Goal: Transaction & Acquisition: Download file/media

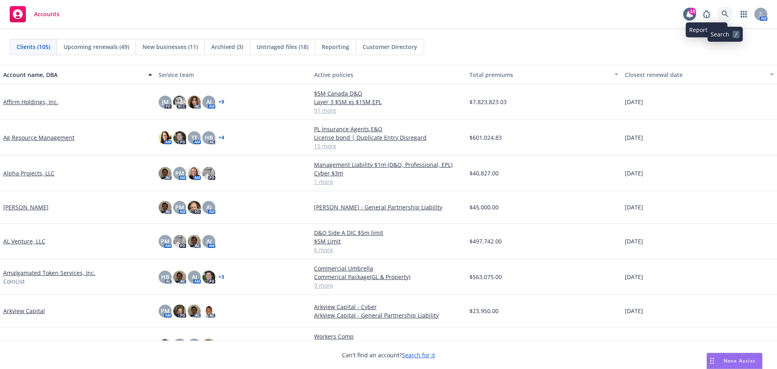
click at [725, 13] on icon at bounding box center [725, 14] width 7 height 7
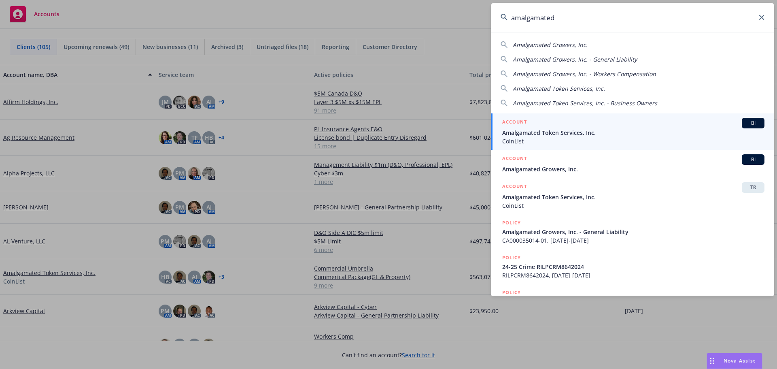
type input "amalgamated"
click at [571, 128] on div "ACCOUNT BI" at bounding box center [634, 123] width 262 height 11
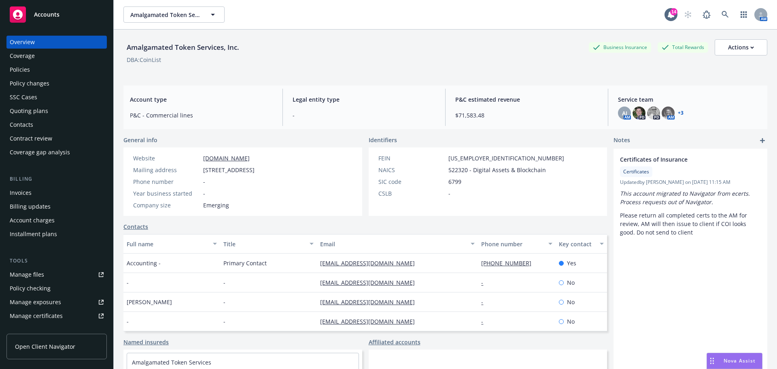
click at [678, 114] on link "+ 3" at bounding box center [681, 113] width 6 height 5
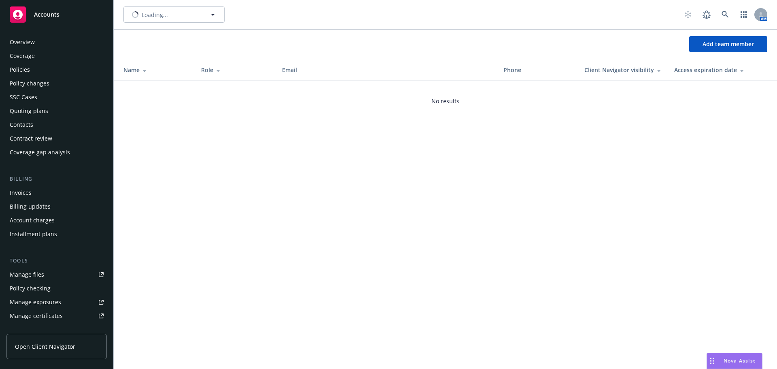
scroll to position [172, 0]
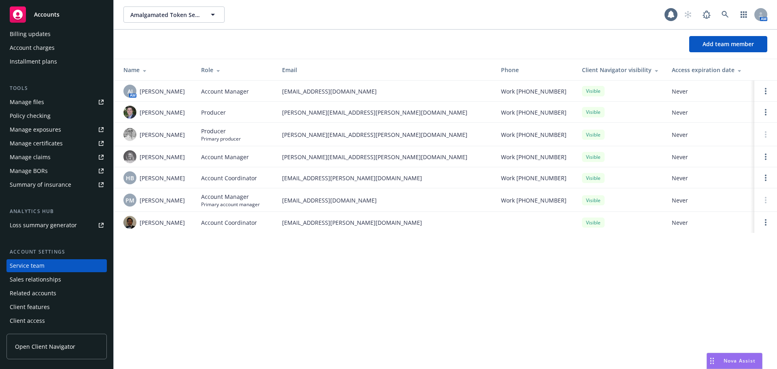
click at [268, 258] on div "Amalgamated Token Services, Inc. Amalgamated Token Services, Inc. AM Add team m…" at bounding box center [446, 184] width 664 height 369
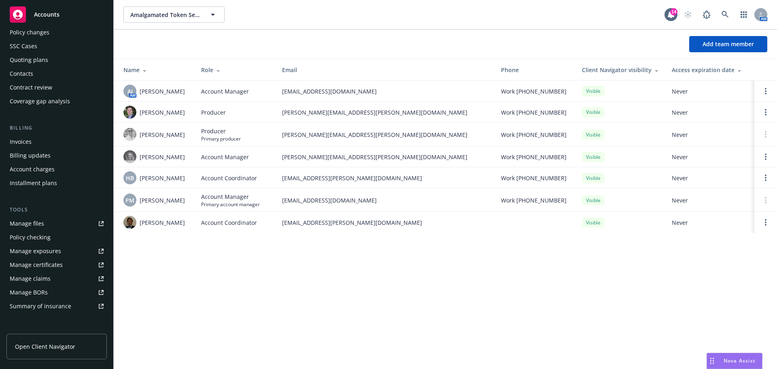
scroll to position [0, 0]
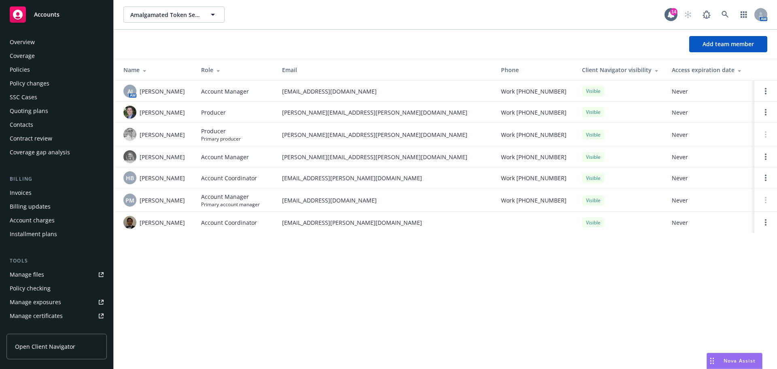
click at [27, 70] on div "Policies" at bounding box center [20, 69] width 20 height 13
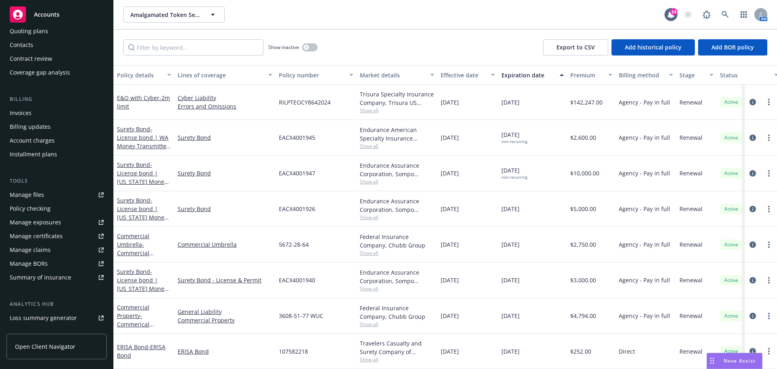
scroll to position [81, 0]
click at [21, 109] on div "Invoices" at bounding box center [21, 111] width 22 height 13
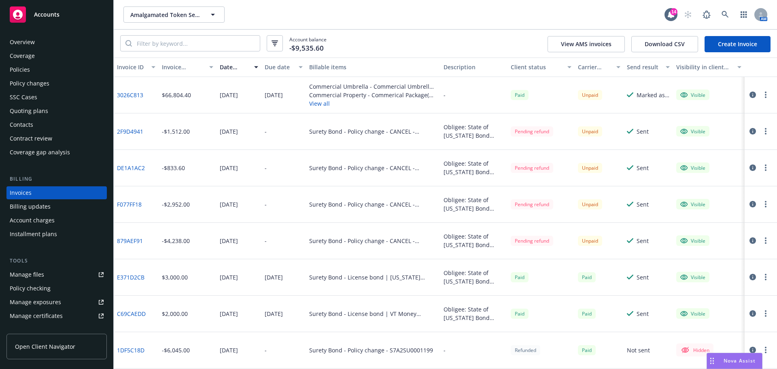
click at [29, 69] on div "Policies" at bounding box center [20, 69] width 20 height 13
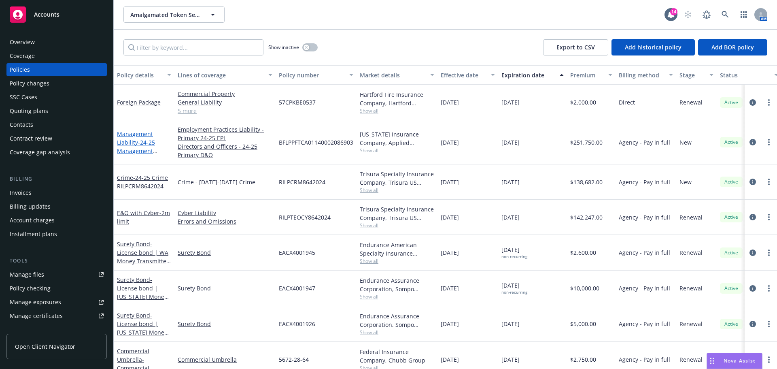
click at [142, 148] on span "- 24-25 Management Liability" at bounding box center [137, 150] width 40 height 25
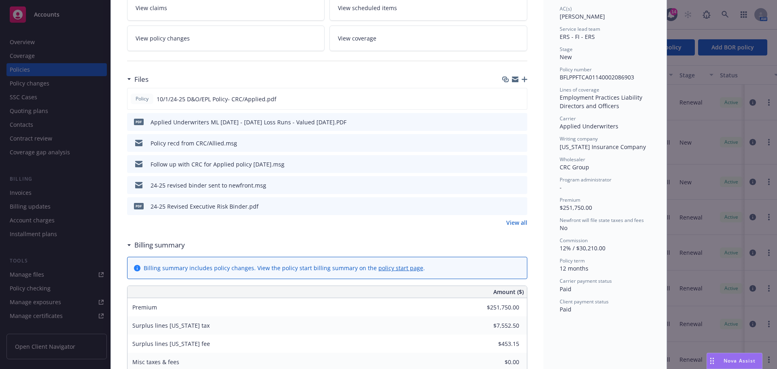
scroll to position [162, 0]
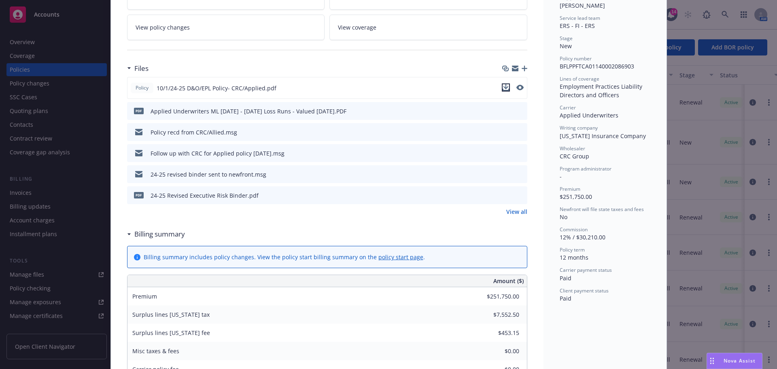
click at [504, 89] on icon "download file" at bounding box center [506, 87] width 6 height 6
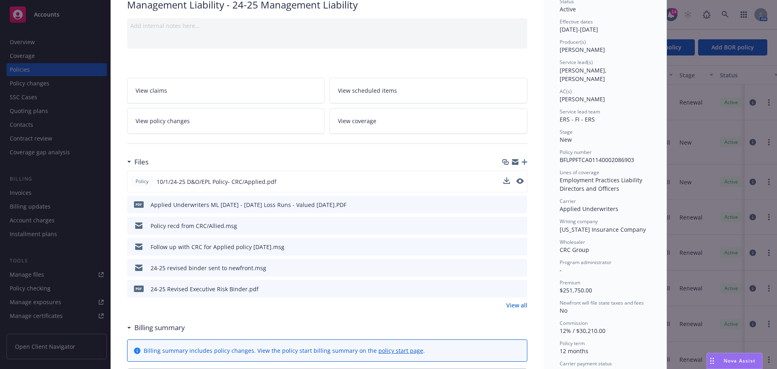
scroll to position [0, 0]
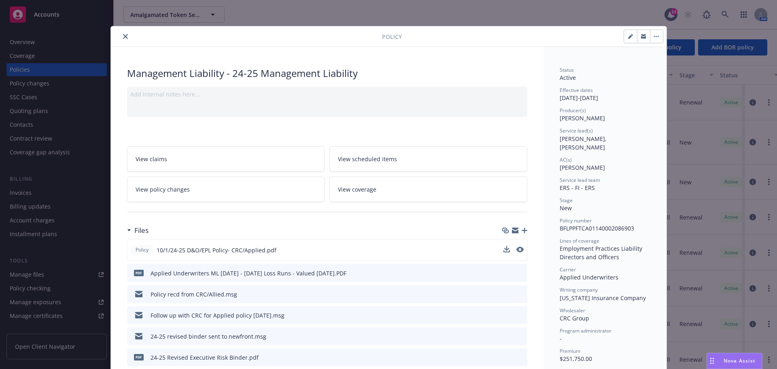
click at [123, 37] on icon "close" at bounding box center [125, 36] width 5 height 5
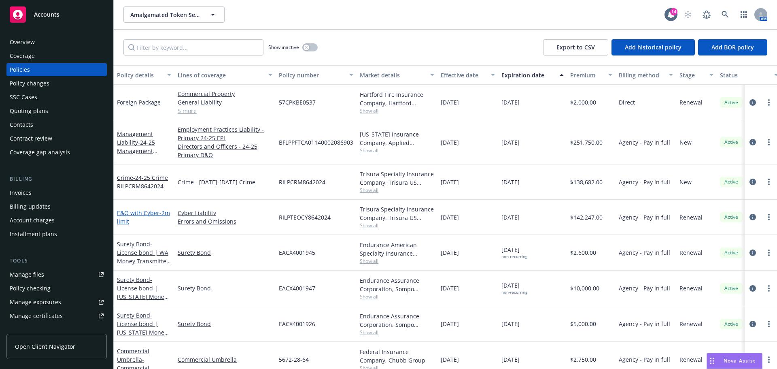
click at [134, 221] on span "- 2m limit" at bounding box center [143, 217] width 53 height 16
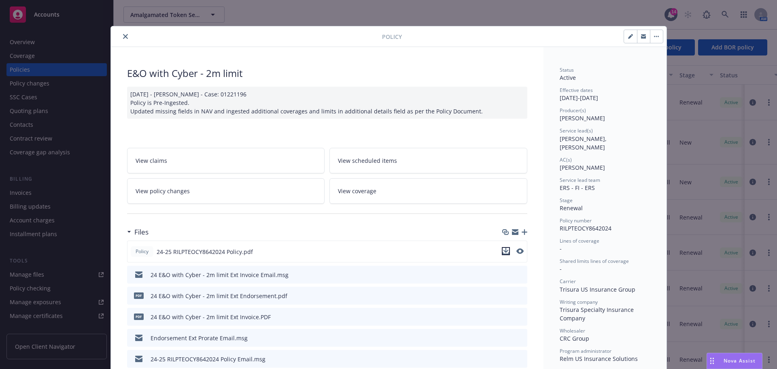
click at [503, 252] on icon "download file" at bounding box center [506, 251] width 6 height 6
click at [123, 37] on icon "close" at bounding box center [125, 36] width 5 height 5
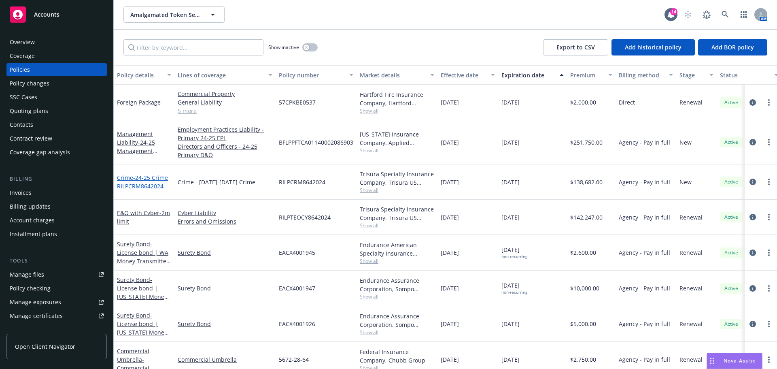
click at [147, 186] on span "- 24-25 Crime RILPCRM8642024" at bounding box center [142, 182] width 51 height 16
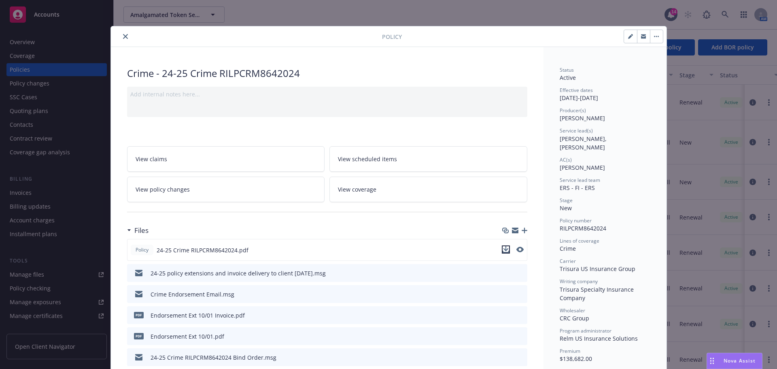
click at [503, 250] on icon "download file" at bounding box center [506, 249] width 6 height 6
click at [123, 36] on icon "close" at bounding box center [125, 36] width 5 height 5
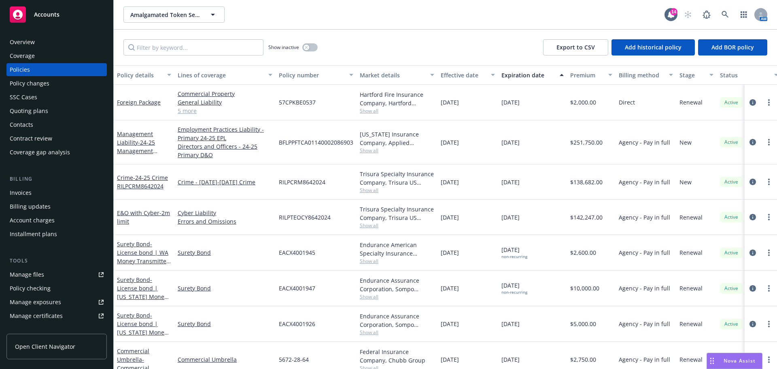
click at [729, 360] on span "Nova Assist" at bounding box center [740, 360] width 32 height 7
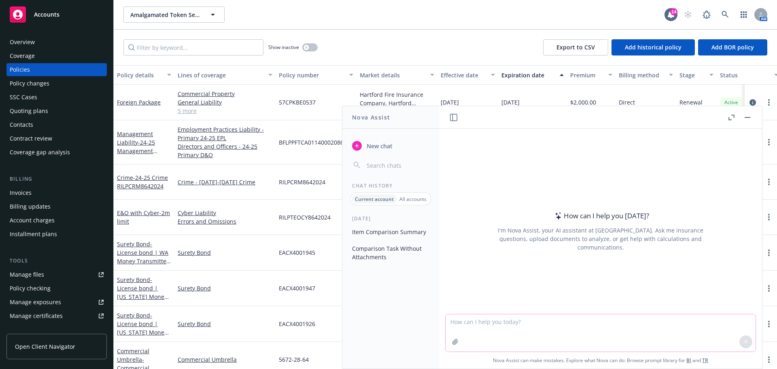
click at [524, 323] on textarea at bounding box center [601, 332] width 310 height 37
type textarea "please describe Amalgamated token services/Coinlists servcie offering"
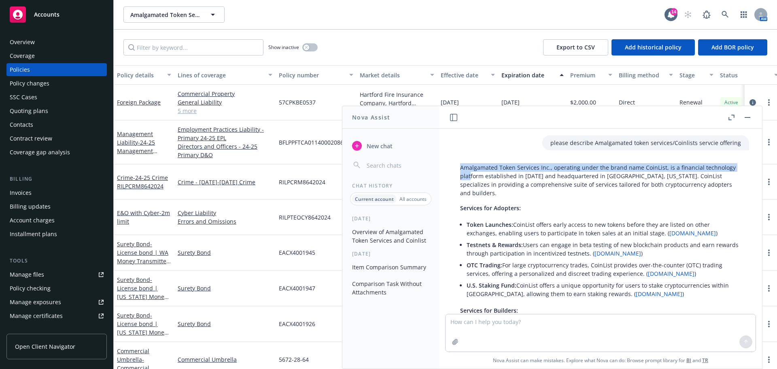
drag, startPoint x: 460, startPoint y: 168, endPoint x: 470, endPoint y: 173, distance: 10.9
click at [470, 173] on div "Amalgamated Token Services Inc., operating under the brand name CoinList, is a …" at bounding box center [600, 346] width 297 height 373
click at [470, 173] on p "Amalgamated Token Services Inc., operating under the brand name CoinList, is a …" at bounding box center [600, 180] width 281 height 34
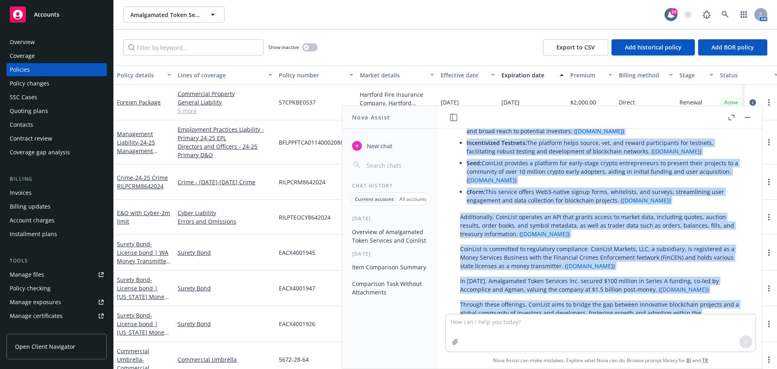
scroll to position [230, 0]
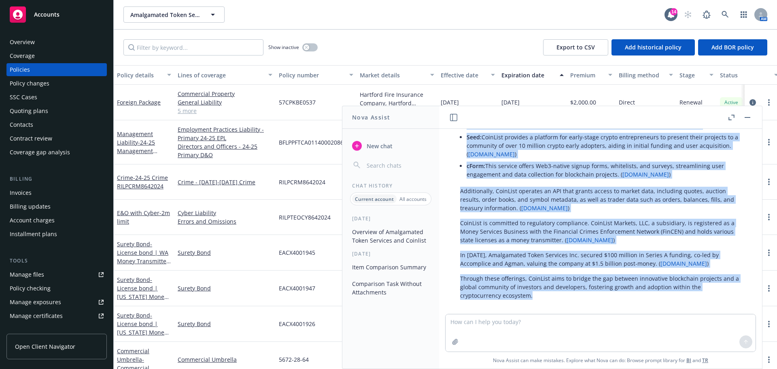
drag, startPoint x: 461, startPoint y: 166, endPoint x: 562, endPoint y: 291, distance: 160.1
click at [562, 291] on div "Amalgamated Token Services Inc., operating under the brand name CoinList, is a …" at bounding box center [600, 116] width 297 height 373
copy div "Amalgamated Token Services Inc., operating under the brand name CoinList, is a …"
click at [97, 215] on link "Account charges" at bounding box center [56, 220] width 100 height 13
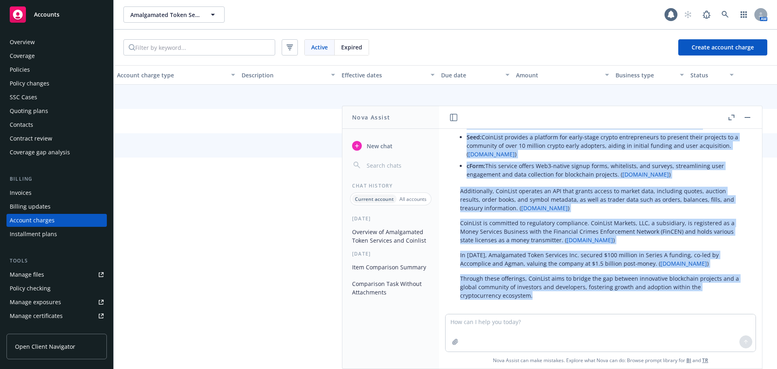
scroll to position [23, 0]
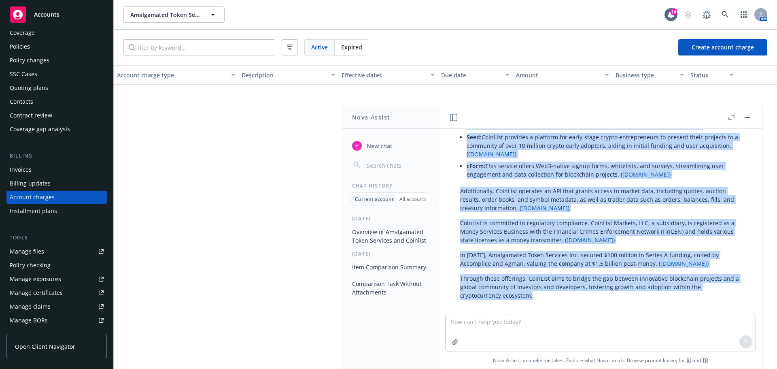
click at [558, 289] on p "Through these offerings, CoinList aims to bridge the gap between innovative blo…" at bounding box center [600, 287] width 281 height 26
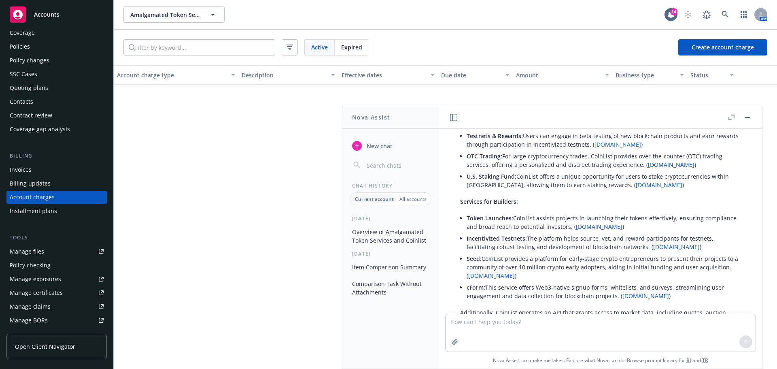
scroll to position [0, 0]
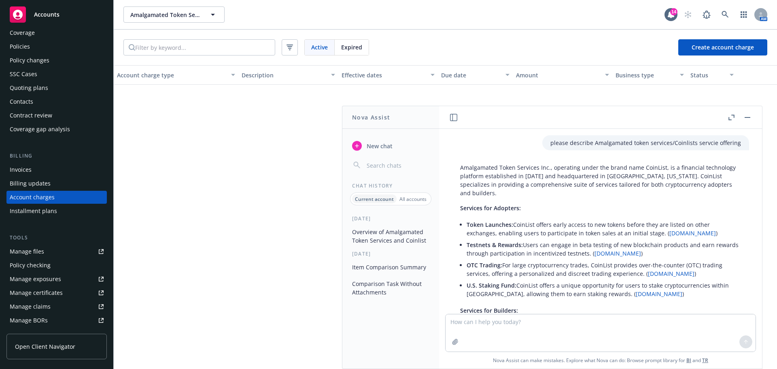
click at [43, 17] on span "Accounts" at bounding box center [47, 14] width 26 height 6
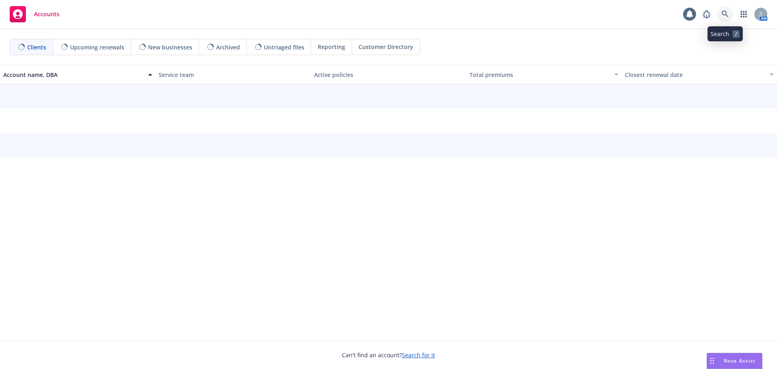
click at [726, 14] on icon at bounding box center [725, 14] width 7 height 7
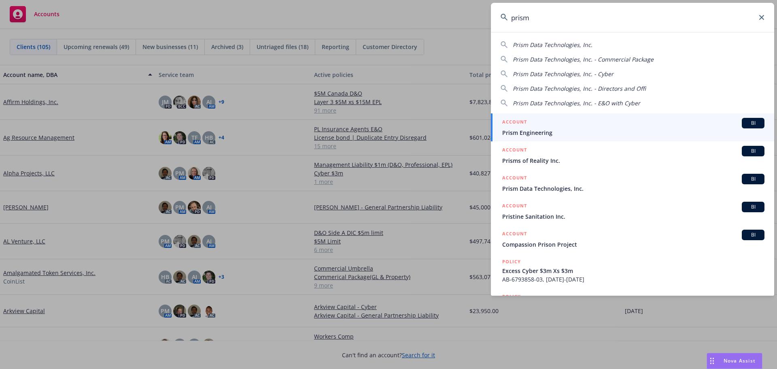
click at [560, 46] on span "Prism Data Technologies, Inc." at bounding box center [553, 45] width 80 height 8
type input "Prism Data Technologies, Inc."
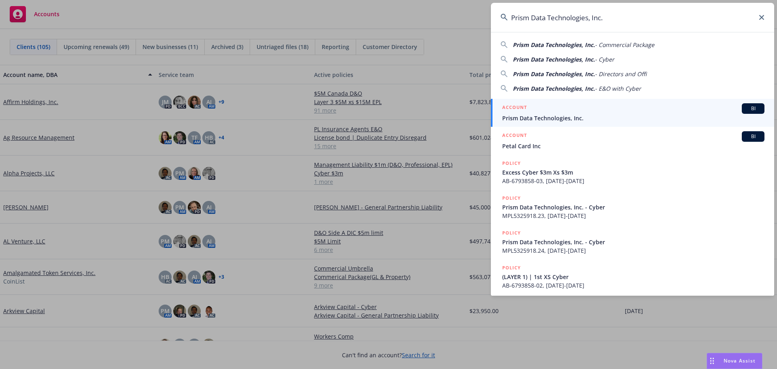
click at [547, 119] on span "Prism Data Technologies, Inc." at bounding box center [634, 118] width 262 height 9
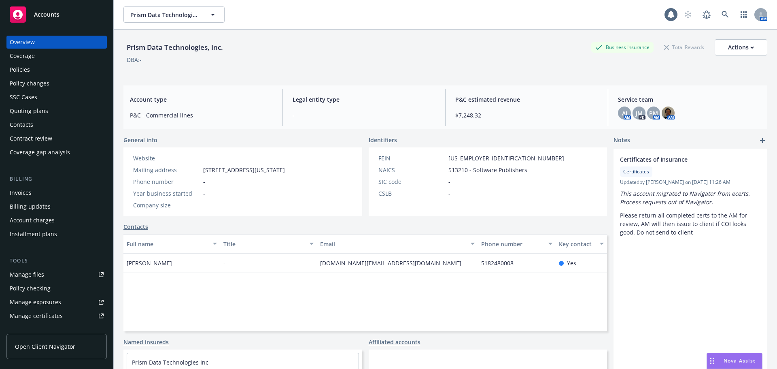
click at [23, 70] on div "Policies" at bounding box center [20, 69] width 20 height 13
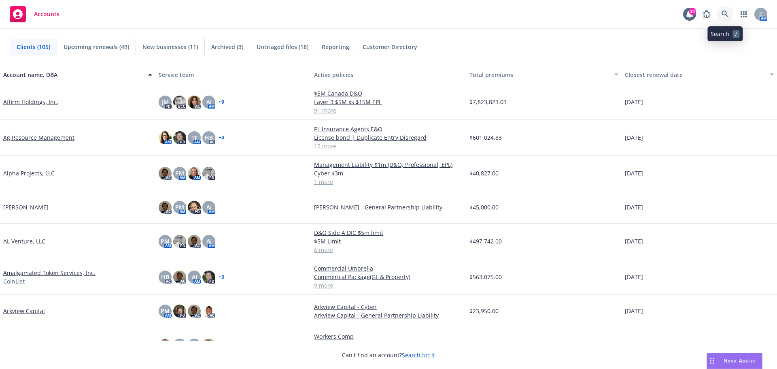
click at [726, 13] on icon at bounding box center [725, 14] width 7 height 7
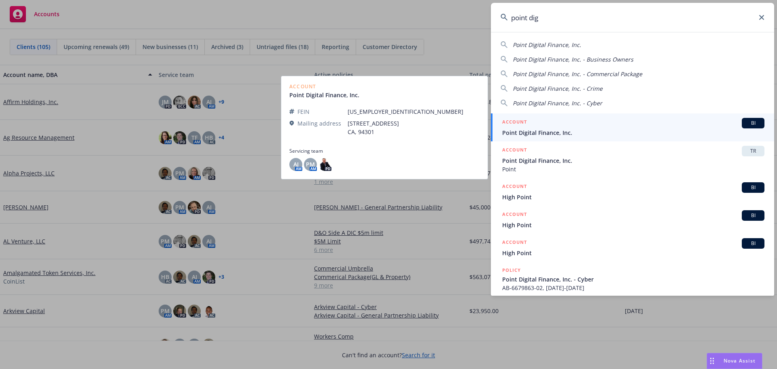
type input "point dig"
click at [558, 132] on span "Point Digital Finance, Inc." at bounding box center [634, 132] width 262 height 9
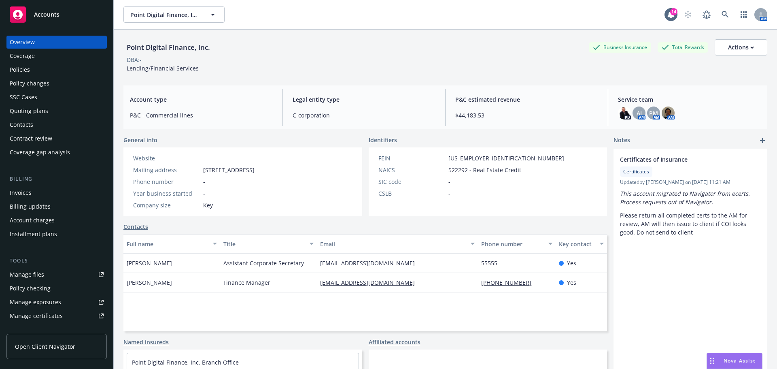
click at [30, 72] on div "Policies" at bounding box center [57, 69] width 94 height 13
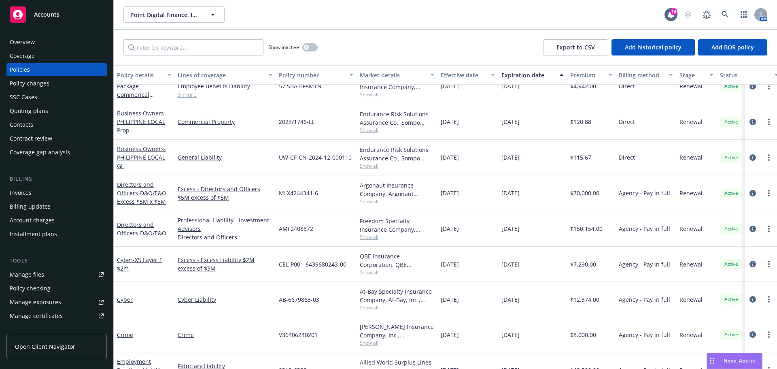
scroll to position [135, 0]
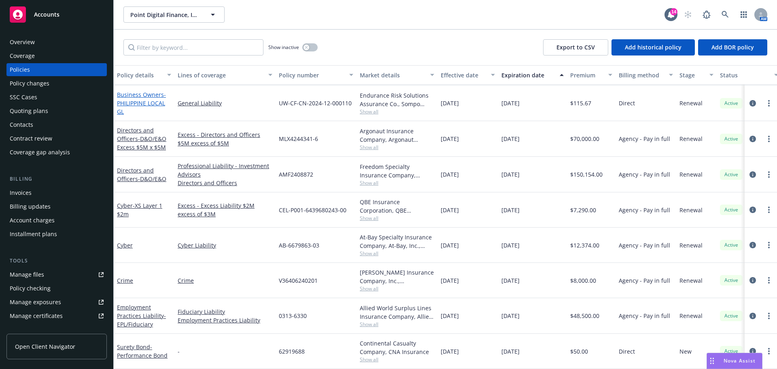
click at [146, 100] on span "- PHILIPPINE LOCAL GL" at bounding box center [141, 103] width 49 height 25
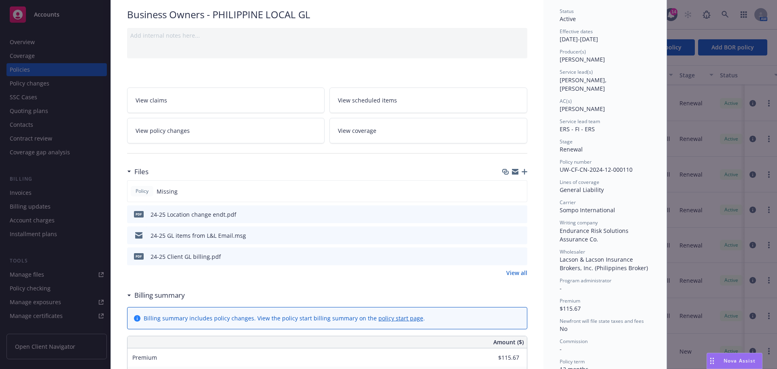
scroll to position [81, 0]
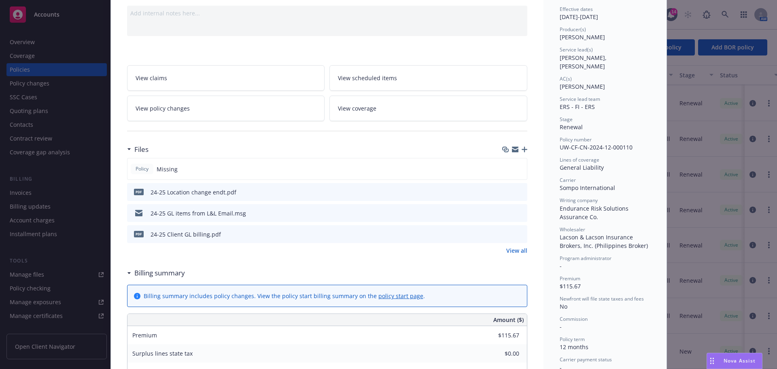
click at [504, 214] on icon "download file" at bounding box center [506, 212] width 6 height 6
click at [503, 214] on icon "download file" at bounding box center [506, 212] width 6 height 6
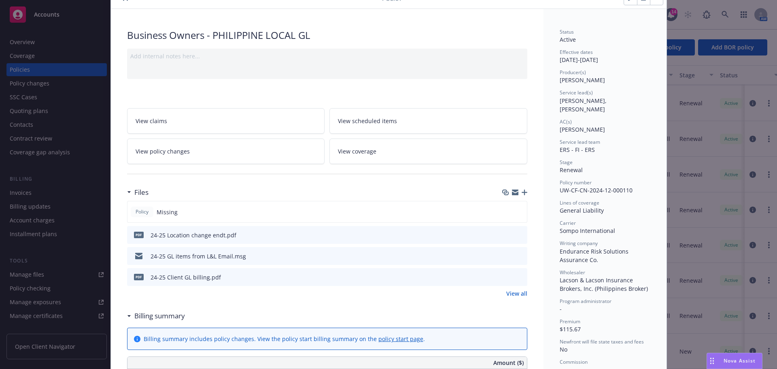
scroll to position [0, 0]
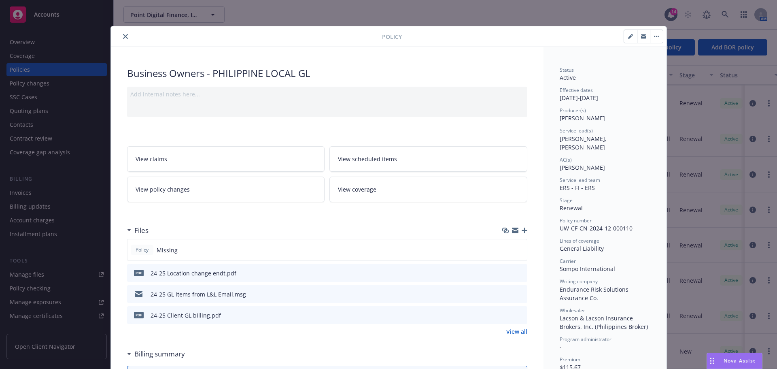
click at [123, 36] on icon "close" at bounding box center [125, 36] width 5 height 5
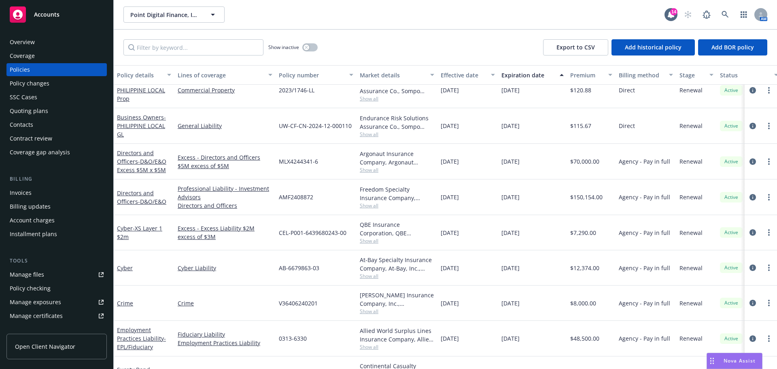
scroll to position [138, 0]
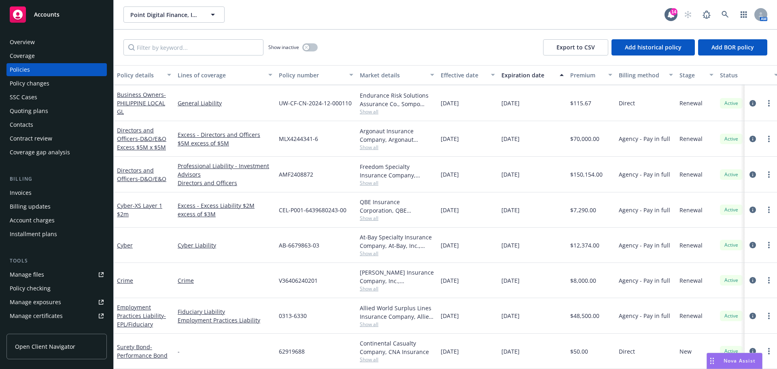
click at [371, 179] on span "Show all" at bounding box center [397, 182] width 75 height 7
click at [146, 175] on span "- D&O/E&O" at bounding box center [152, 179] width 28 height 8
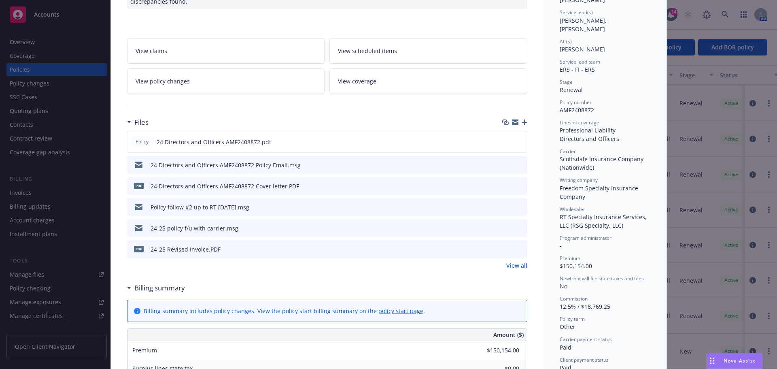
scroll to position [121, 0]
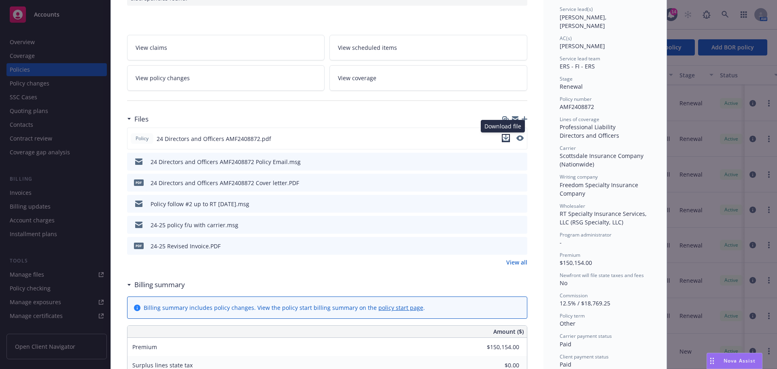
click at [503, 139] on icon "download file" at bounding box center [506, 138] width 6 height 6
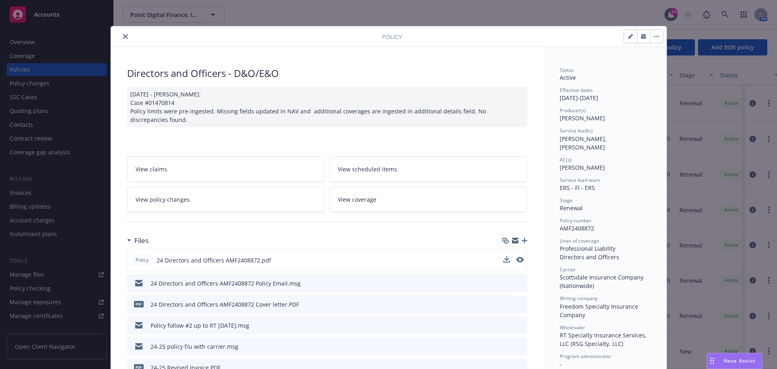
click at [123, 36] on icon "close" at bounding box center [125, 36] width 5 height 5
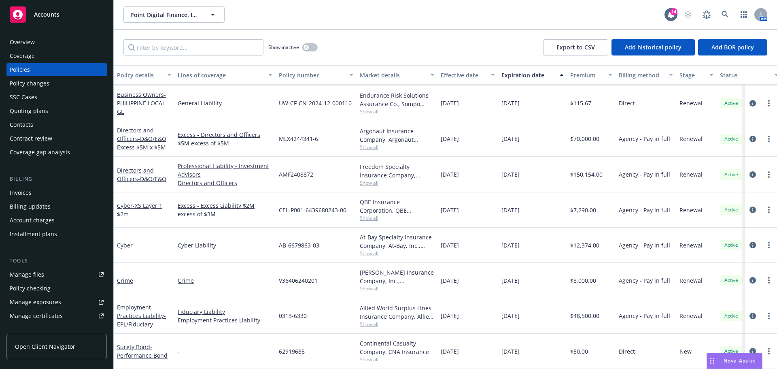
click at [30, 274] on div "Manage files" at bounding box center [27, 274] width 34 height 13
click at [141, 202] on span "- XS Layer 1 $2m" at bounding box center [139, 210] width 45 height 16
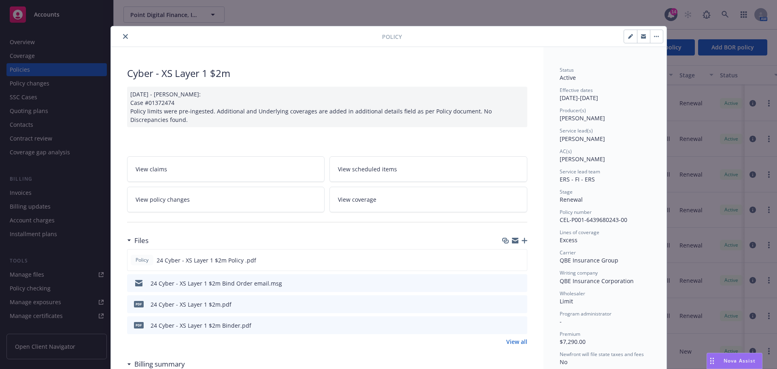
click at [123, 36] on icon "close" at bounding box center [125, 36] width 5 height 5
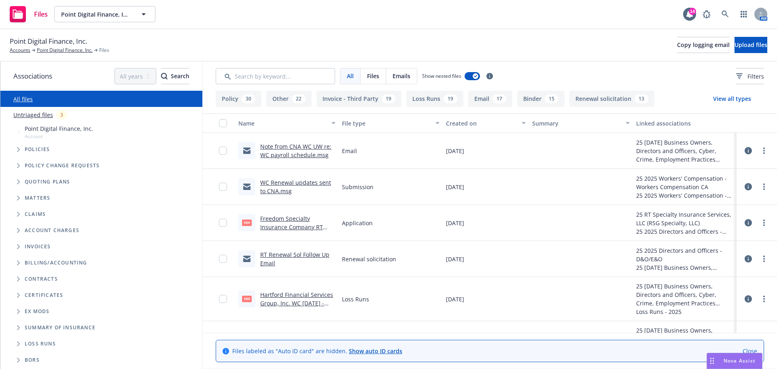
click at [430, 97] on button "Loss Runs 19" at bounding box center [435, 99] width 57 height 16
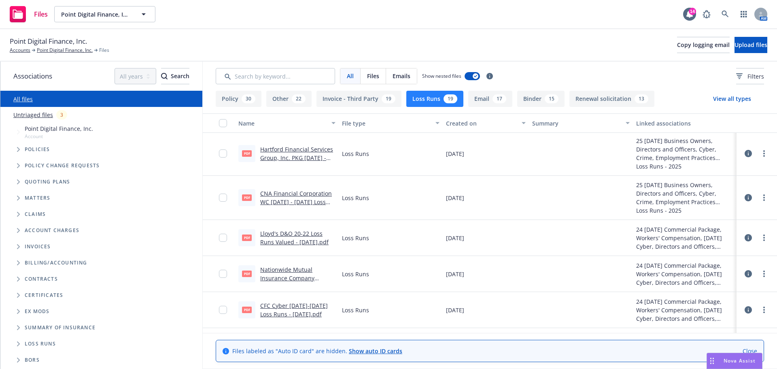
scroll to position [121, 0]
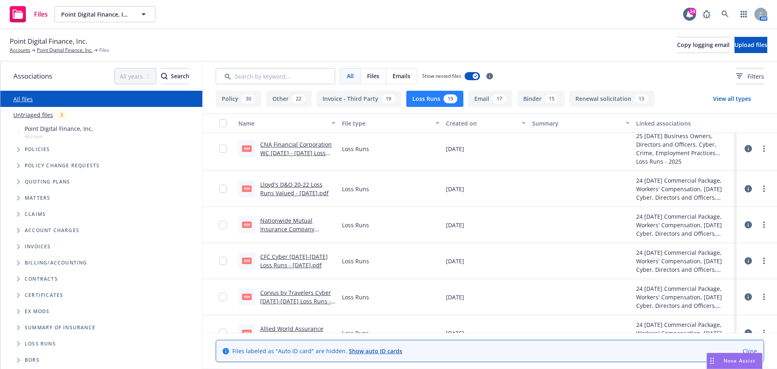
click at [301, 228] on link "Nationwide Mutual Insurance Company Directors and Officers 2022-2024 Loss Runs …" at bounding box center [295, 238] width 71 height 42
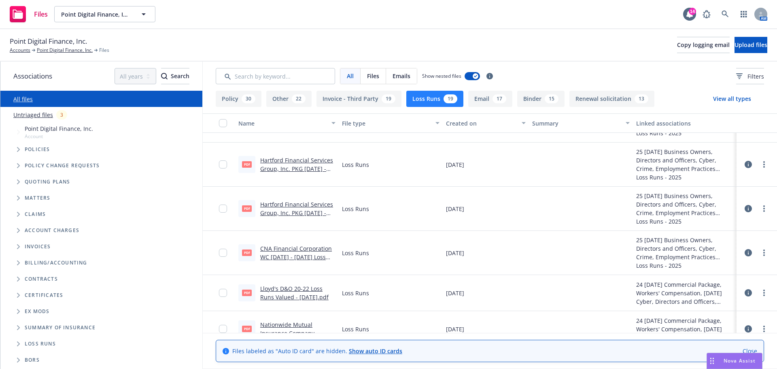
scroll to position [0, 0]
